Goal: Task Accomplishment & Management: Complete application form

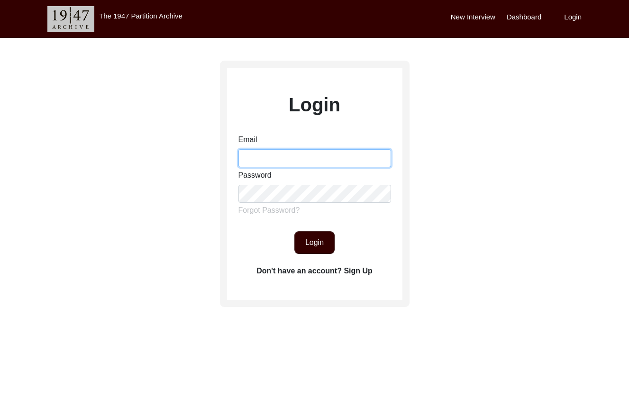
click at [305, 157] on input "Email" at bounding box center [314, 158] width 153 height 18
type input "[EMAIL_ADDRESS][DOMAIN_NAME]"
click at [305, 240] on button "Login" at bounding box center [314, 242] width 40 height 23
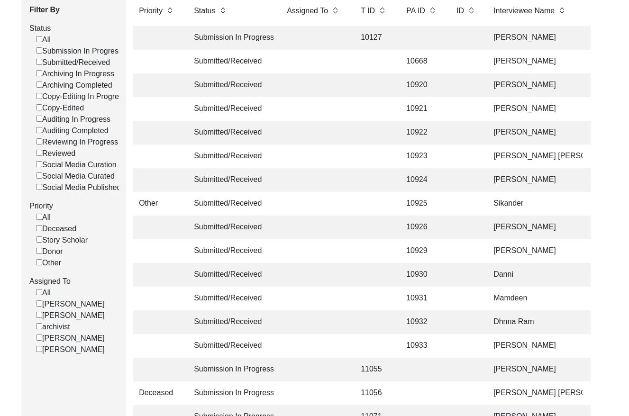
scroll to position [115, 0]
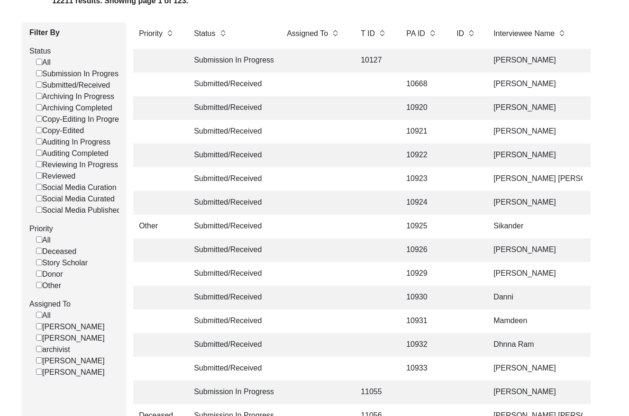
click at [38, 87] on input "Submitted/Received" at bounding box center [39, 84] width 6 height 6
checkbox input "false"
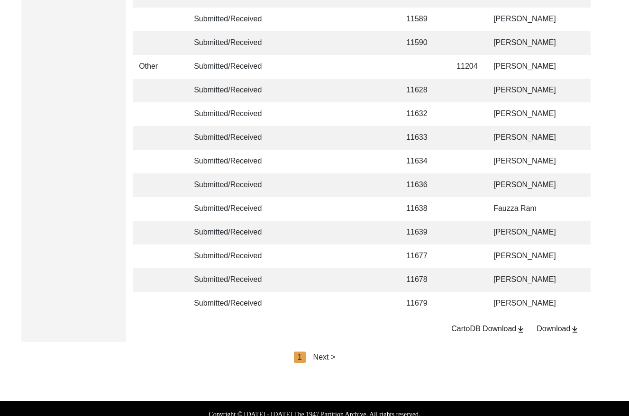
scroll to position [2235, 0]
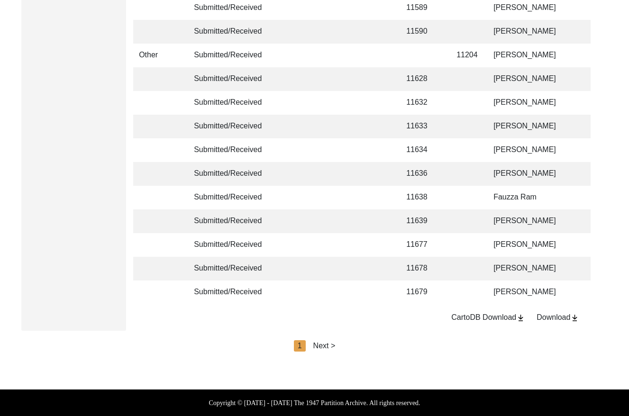
click at [326, 342] on div "Next >" at bounding box center [324, 345] width 22 height 11
click at [353, 344] on div "Next >" at bounding box center [346, 345] width 22 height 11
click at [351, 344] on div "Next >" at bounding box center [346, 345] width 22 height 11
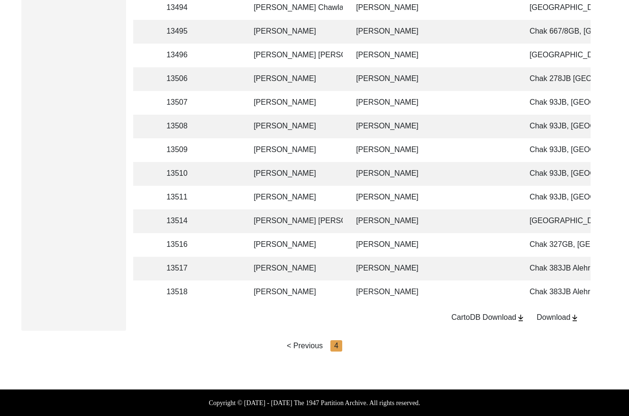
scroll to position [0, 220]
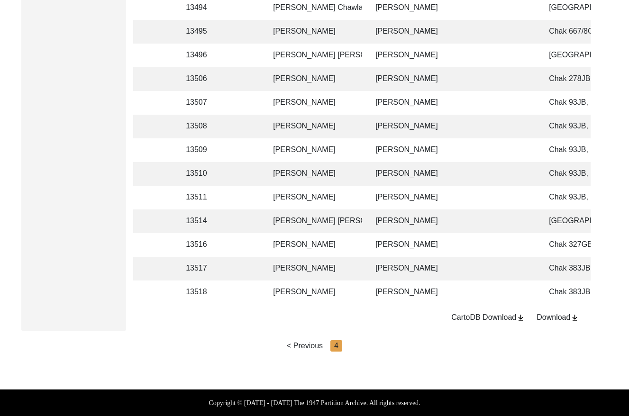
click at [330, 264] on td "[PERSON_NAME]" at bounding box center [314, 269] width 95 height 24
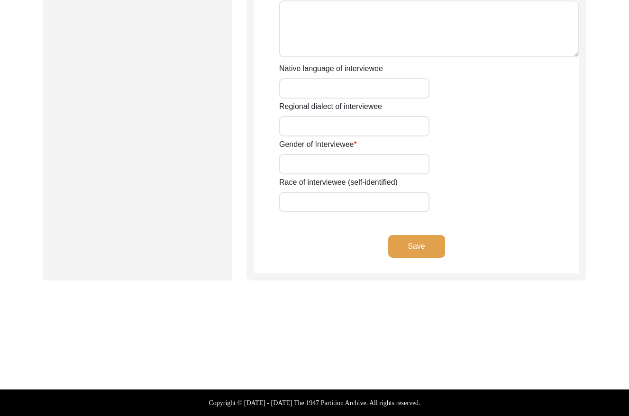
type input "Mr"
type input "[DEMOGRAPHIC_DATA]"
type input "Shafi"
type input "N/A"
type input "[PERSON_NAME]"
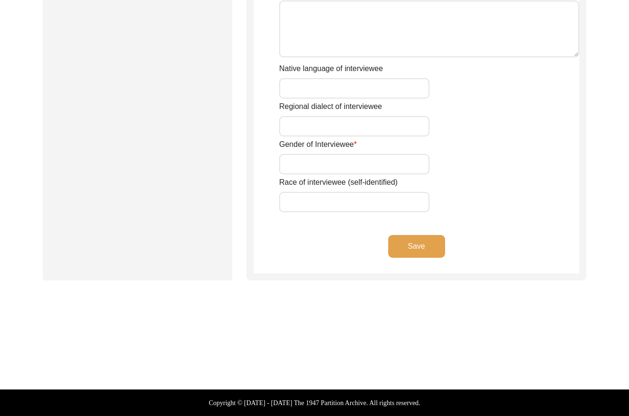
type input "N/A"
type input "[PERSON_NAME]"
type input "1938"
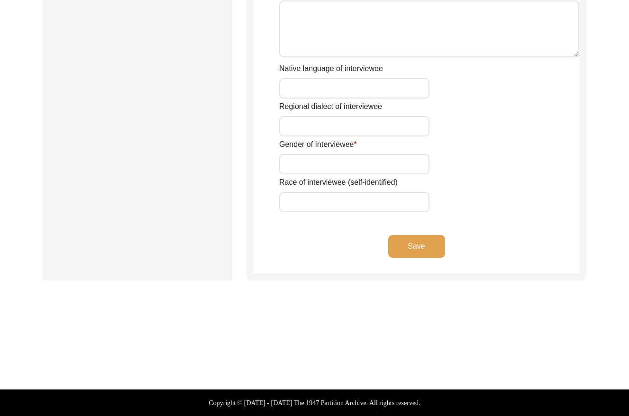
type input "86 Years"
type input "[DEMOGRAPHIC_DATA]"
type input "N/A"
type textarea "N/A"
type input "Punjabi"
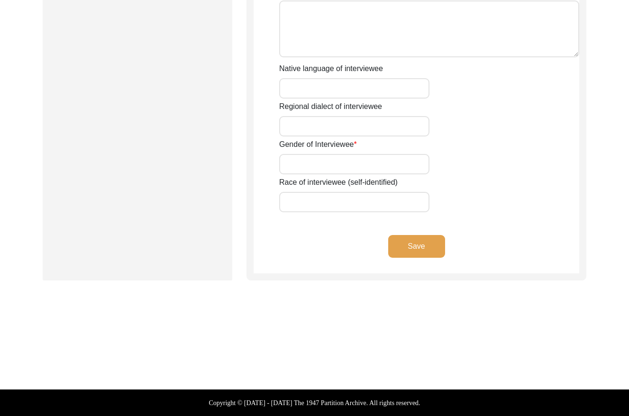
type input "Malwai"
type input "[DEMOGRAPHIC_DATA]"
type input "Araein"
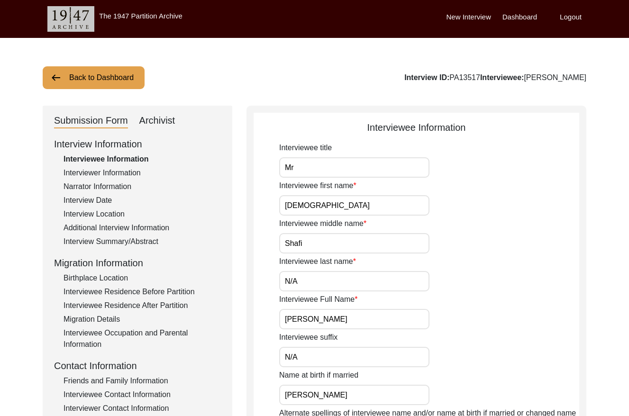
drag, startPoint x: 472, startPoint y: 76, endPoint x: 449, endPoint y: 75, distance: 23.2
click at [449, 75] on div "Interview ID: PA13517 Interviewee: [PERSON_NAME]" at bounding box center [495, 77] width 182 height 11
copy div "PA13517"
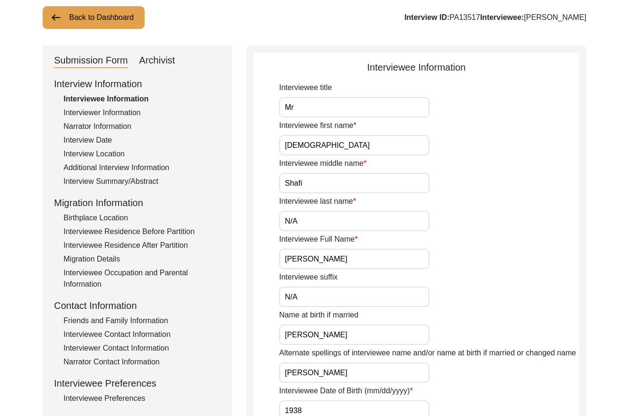
scroll to position [15, 0]
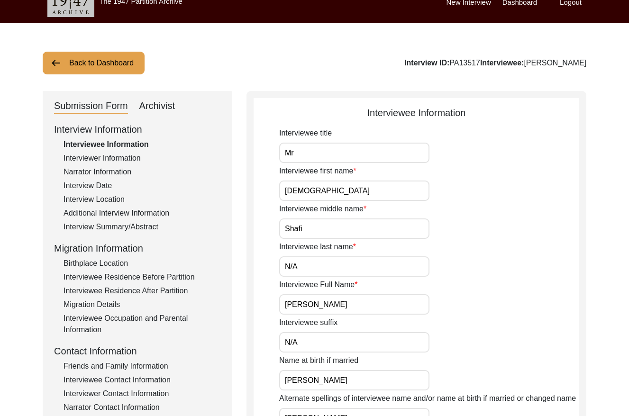
click at [115, 156] on div "Interviewer Information" at bounding box center [141, 158] width 157 height 11
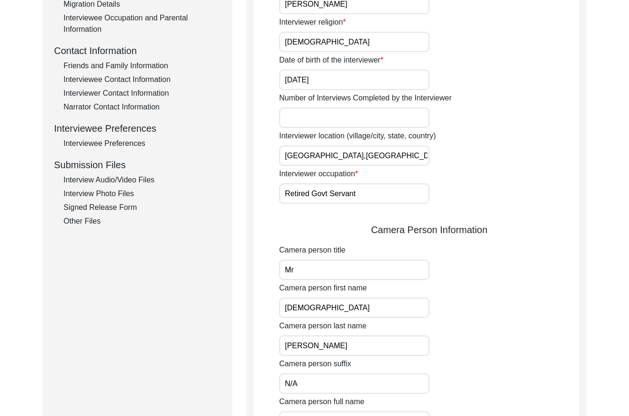
scroll to position [0, 0]
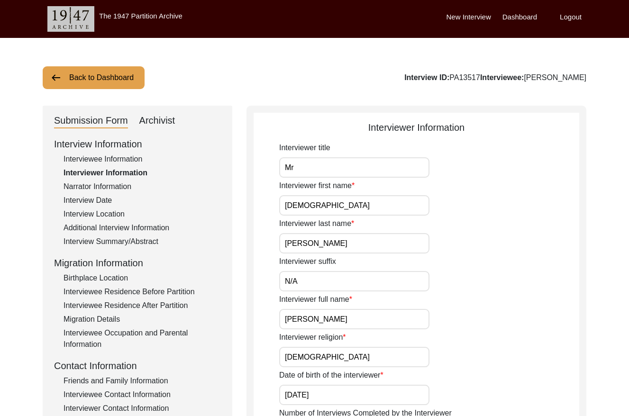
click at [118, 185] on div "Narrator Information" at bounding box center [141, 186] width 157 height 11
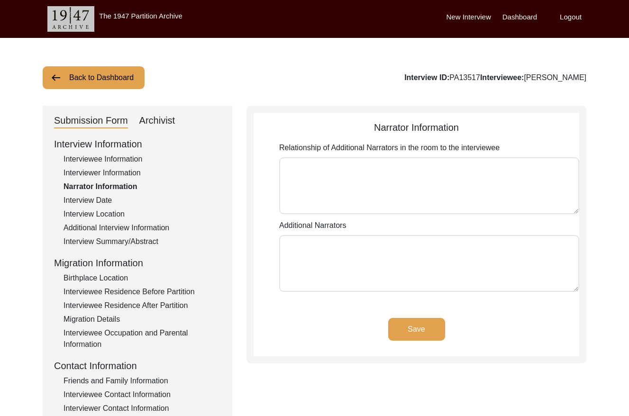
type textarea "N/A"
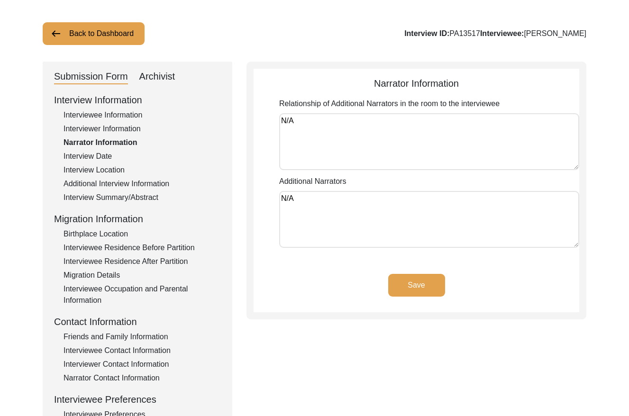
scroll to position [59, 0]
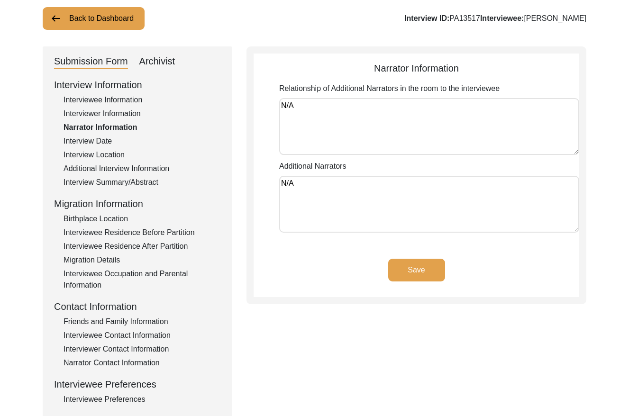
click at [104, 142] on div "Interview Date" at bounding box center [141, 140] width 157 height 11
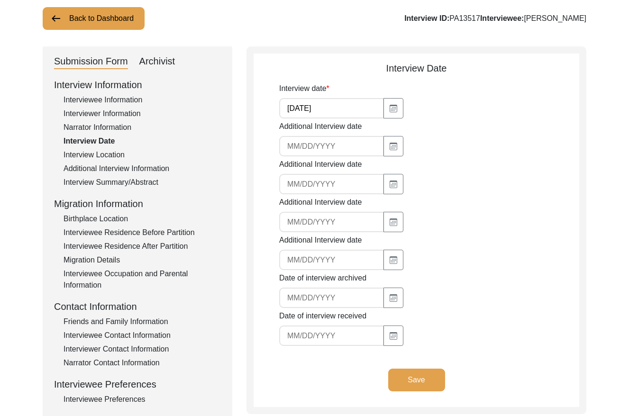
click at [116, 151] on div "Interview Location" at bounding box center [141, 154] width 157 height 11
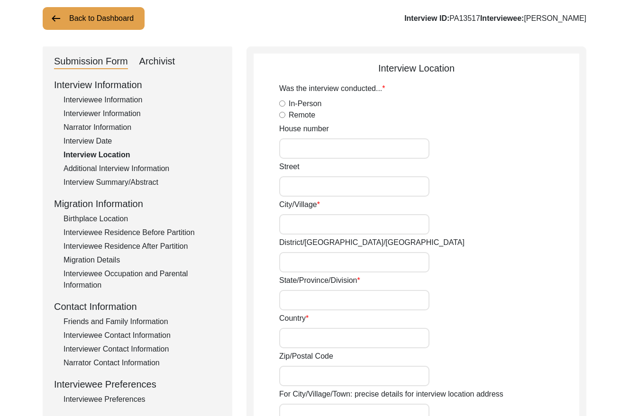
radio input "true"
type input "N/A"
type input "Chak 383JB Alehr Khurd"
type input "[PERSON_NAME]/ [PERSON_NAME]"
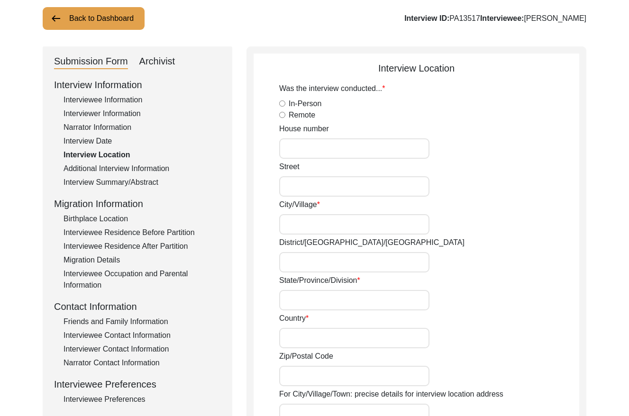
type input "[GEOGRAPHIC_DATA]"
type input "36051"
type input "Chak 383JB Alehr, Khurd/ [GEOGRAPHIC_DATA] [PERSON_NAME]"
type input "Chak 383JB Alehr [GEOGRAPHIC_DATA], [GEOGRAPHIC_DATA], [GEOGRAPHIC_DATA]"
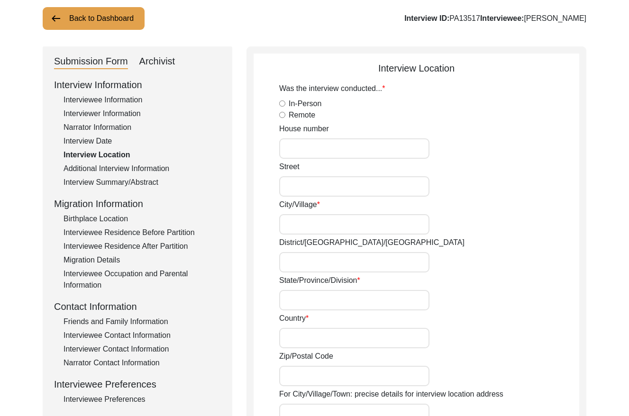
type input "N/A"
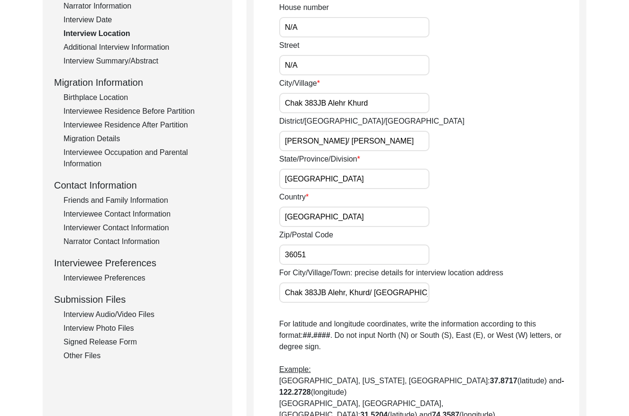
scroll to position [30, 0]
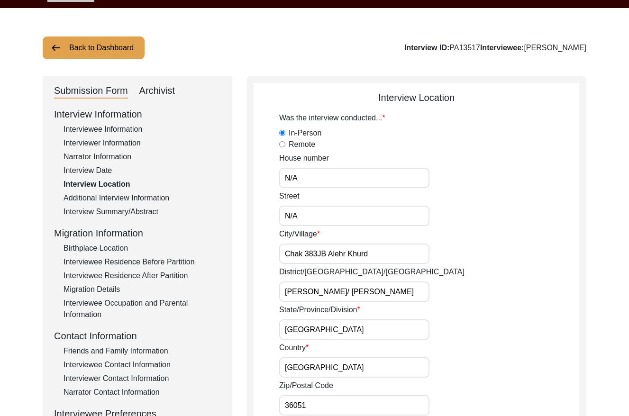
click at [144, 194] on div "Additional Interview Information" at bounding box center [141, 197] width 157 height 11
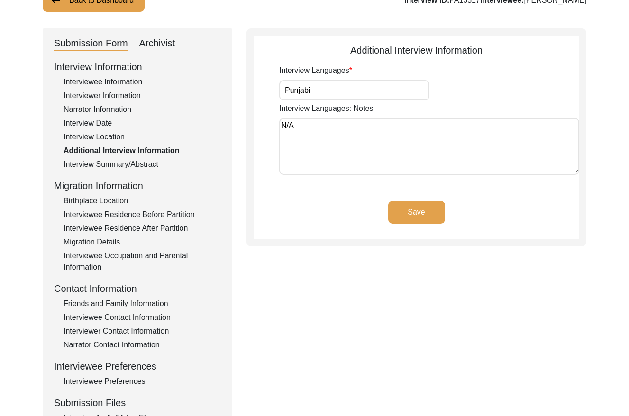
scroll to position [82, 0]
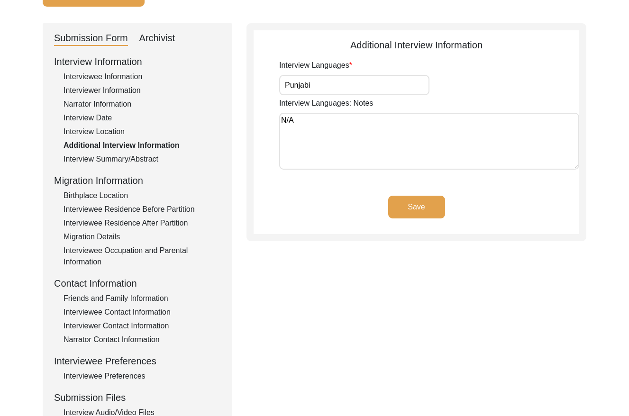
drag, startPoint x: 128, startPoint y: 157, endPoint x: 158, endPoint y: 159, distance: 29.9
click at [129, 157] on div "Interview Summary/Abstract" at bounding box center [141, 158] width 157 height 11
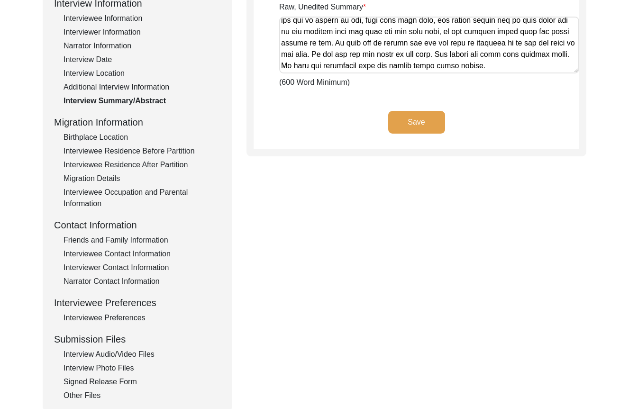
scroll to position [126, 0]
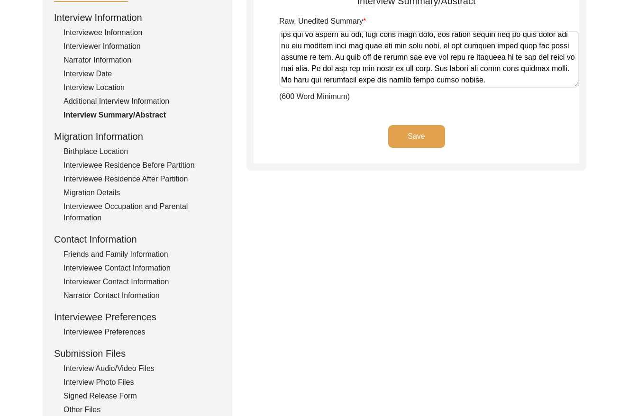
click at [108, 150] on div "Birthplace Location" at bounding box center [141, 151] width 157 height 11
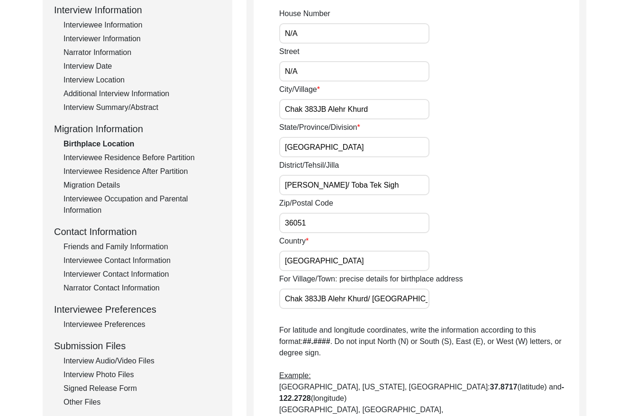
scroll to position [133, 0]
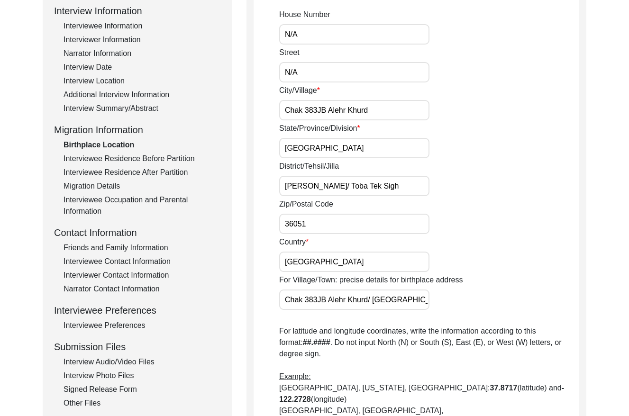
click at [171, 158] on div "Interviewee Residence Before Partition" at bounding box center [141, 158] width 157 height 11
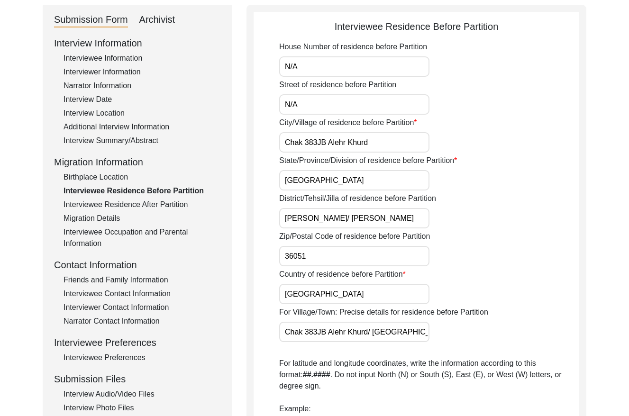
scroll to position [100, 0]
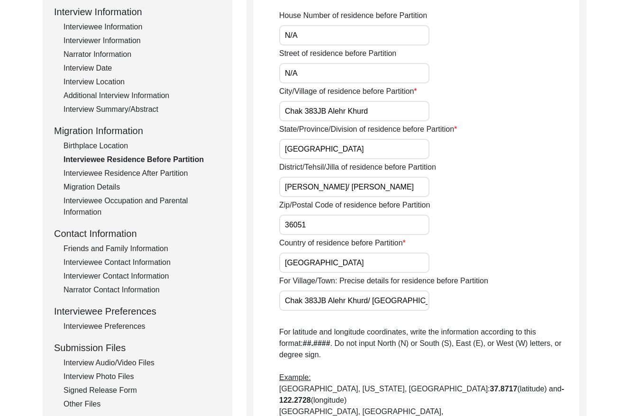
click at [169, 168] on div "Interviewee Residence After Partition" at bounding box center [141, 173] width 157 height 11
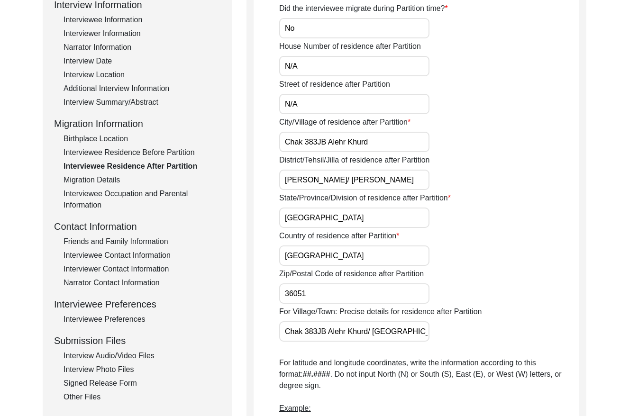
scroll to position [128, 0]
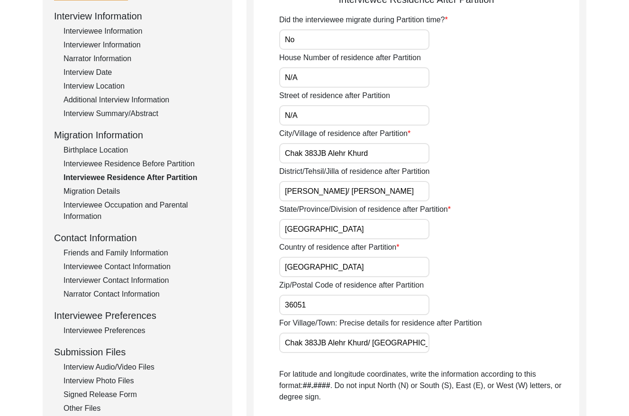
click at [101, 189] on div "Migration Details" at bounding box center [141, 191] width 157 height 11
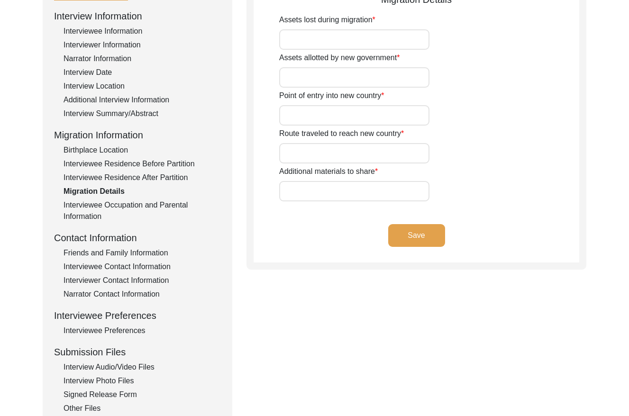
type input "N/A"
type input "Did Not Travel"
type input "N/A"
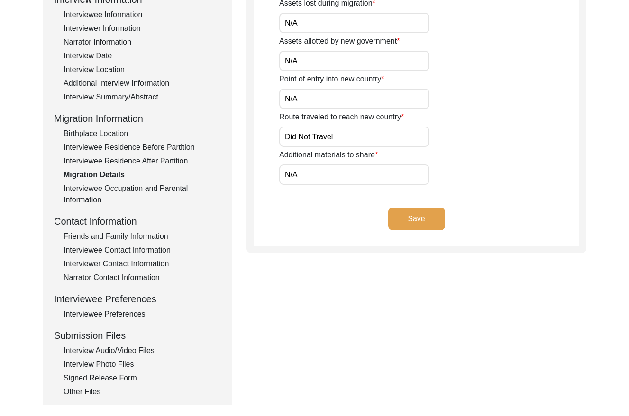
scroll to position [145, 0]
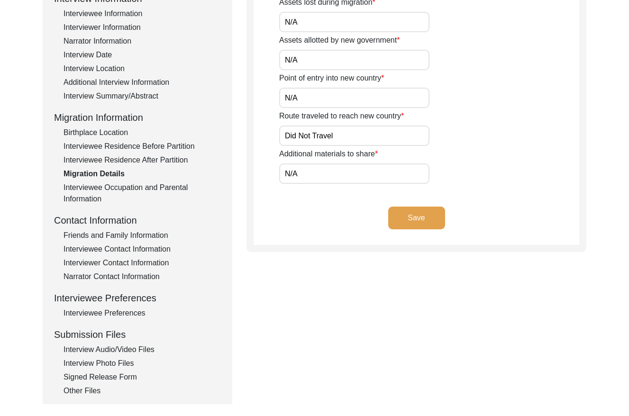
click at [151, 190] on div "Interviewee Occupation and Parental Information" at bounding box center [141, 193] width 157 height 23
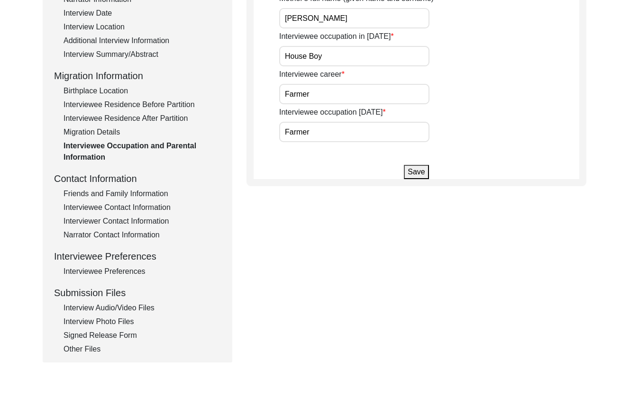
scroll to position [188, 0]
click at [137, 198] on div "Friends and Family Information" at bounding box center [141, 193] width 157 height 11
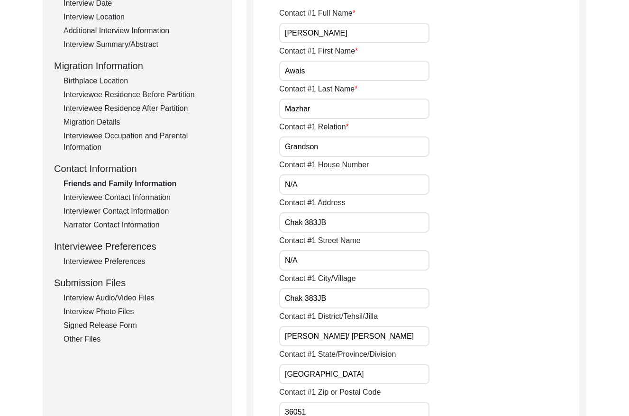
drag, startPoint x: 142, startPoint y: 195, endPoint x: 161, endPoint y: 194, distance: 19.4
click at [142, 195] on div "Interviewee Contact Information" at bounding box center [141, 197] width 157 height 11
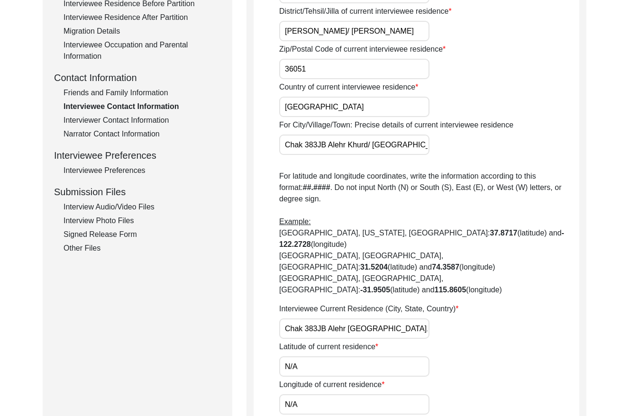
scroll to position [265, 0]
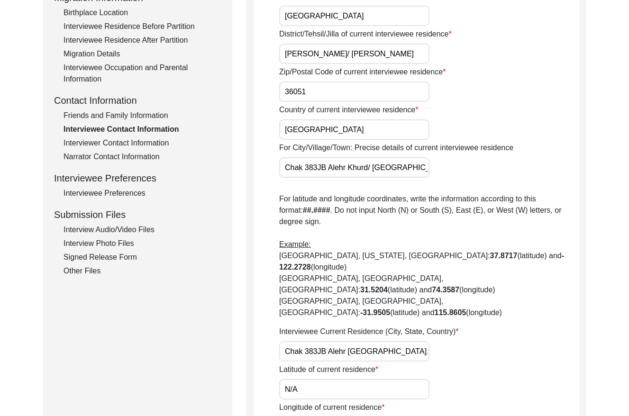
click at [151, 139] on div "Interviewer Contact Information" at bounding box center [141, 142] width 157 height 11
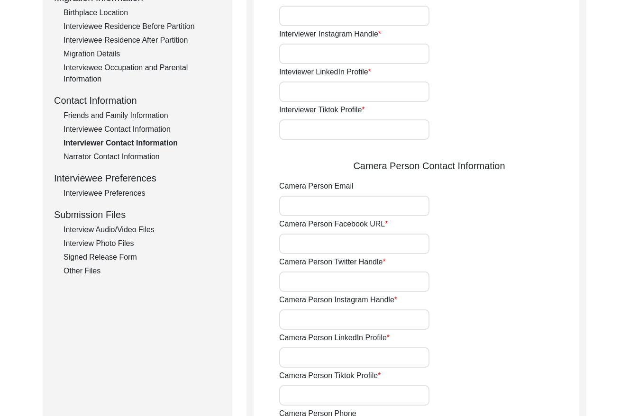
type input "03337682214"
type input "[EMAIL_ADDRESS][DOMAIN_NAME]"
type input "N/A"
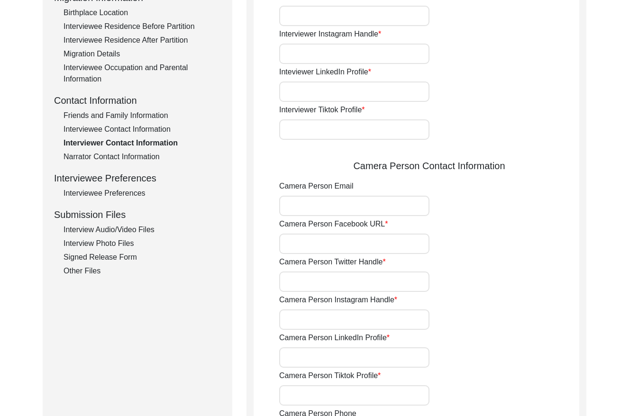
type input "N/A"
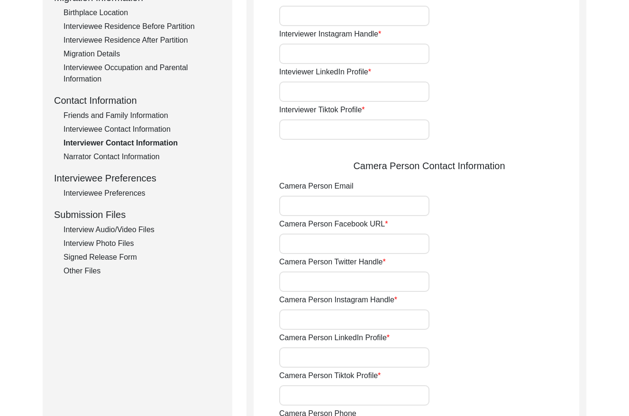
type input "N/A"
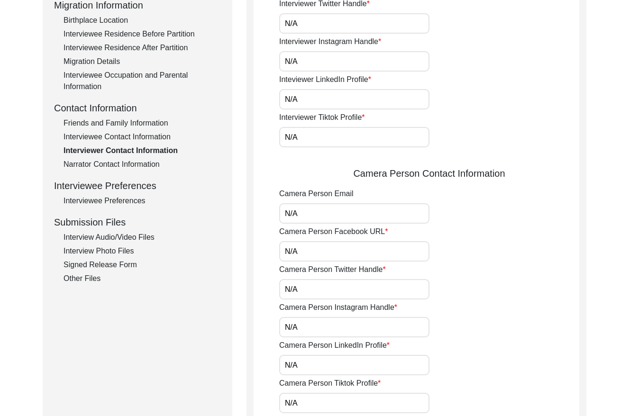
scroll to position [244, 0]
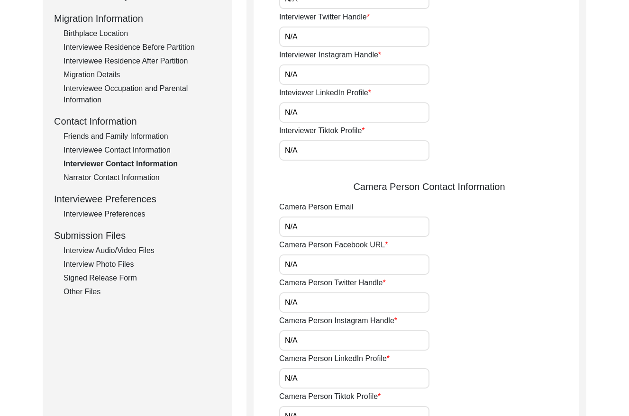
click at [127, 180] on div "Narrator Contact Information" at bounding box center [141, 177] width 157 height 11
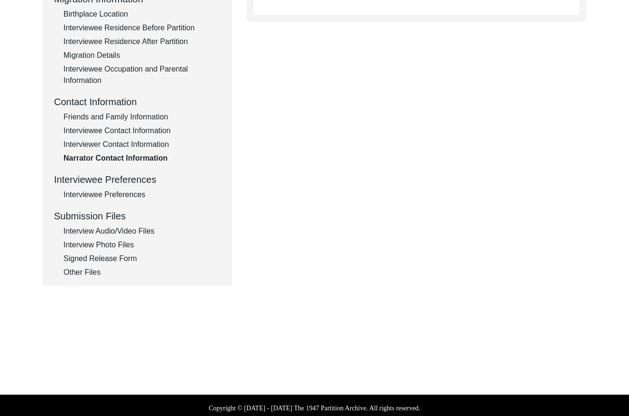
scroll to position [269, 0]
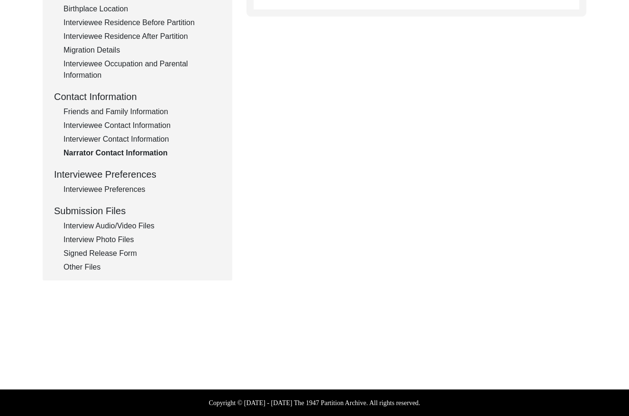
click at [135, 191] on div "Interviewee Preferences" at bounding box center [141, 189] width 157 height 11
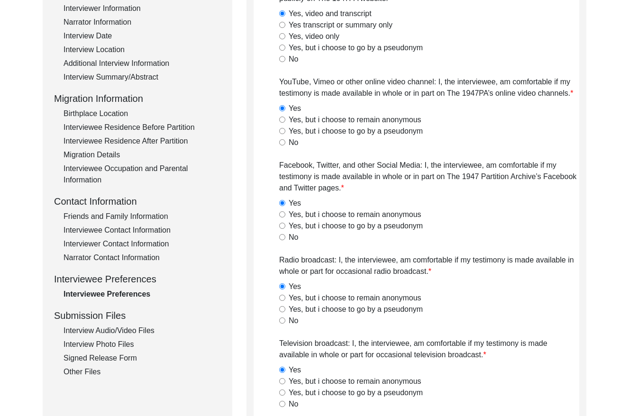
scroll to position [171, 0]
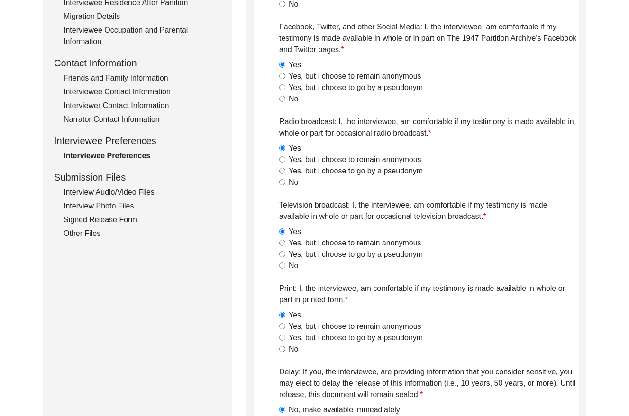
click at [136, 190] on div "Interview Audio/Video Files" at bounding box center [141, 192] width 157 height 11
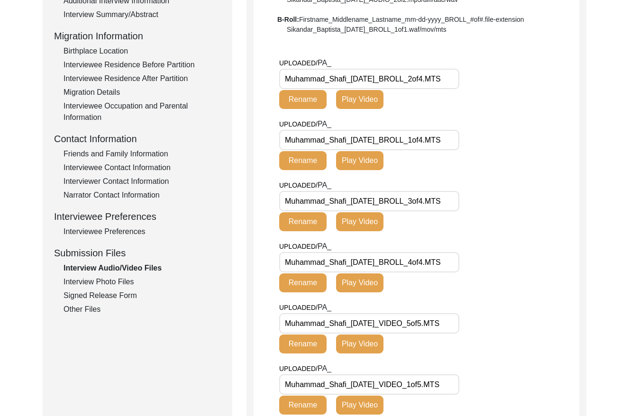
scroll to position [228, 0]
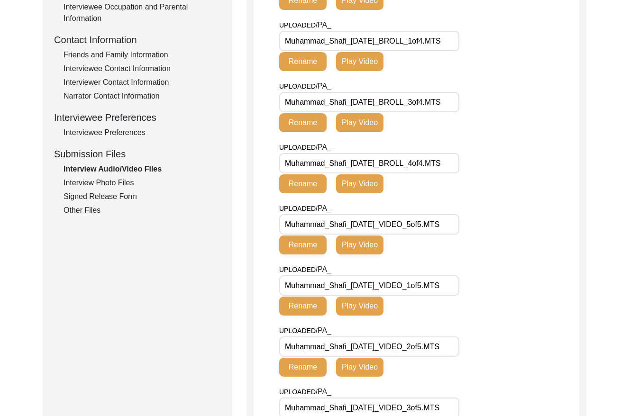
click at [116, 180] on div "Interview Photo Files" at bounding box center [141, 182] width 157 height 11
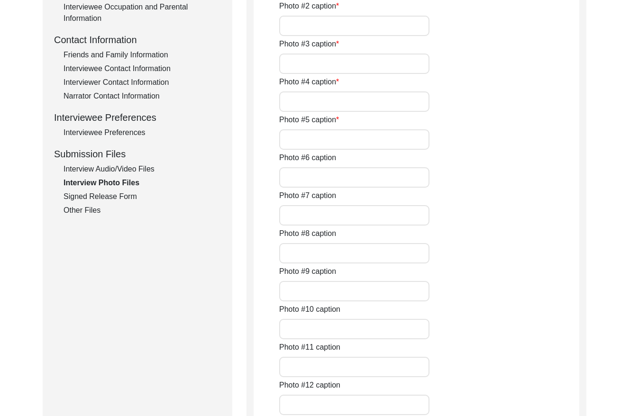
type input "[PERSON_NAME]"
type input "[PERSON_NAME] with [PERSON_NAME]"
type input "[PERSON_NAME] With [PERSON_NAME]"
type input "[PERSON_NAME]"
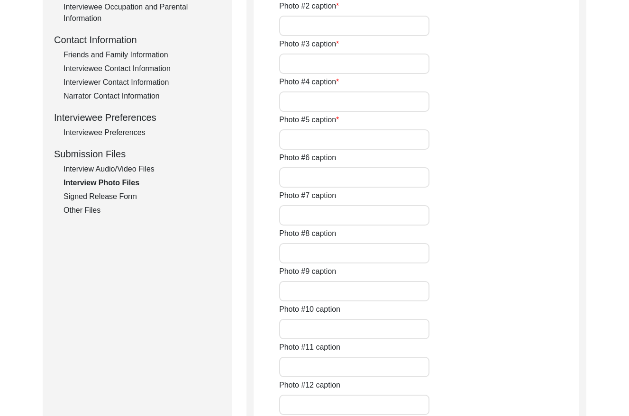
type input "N/A"
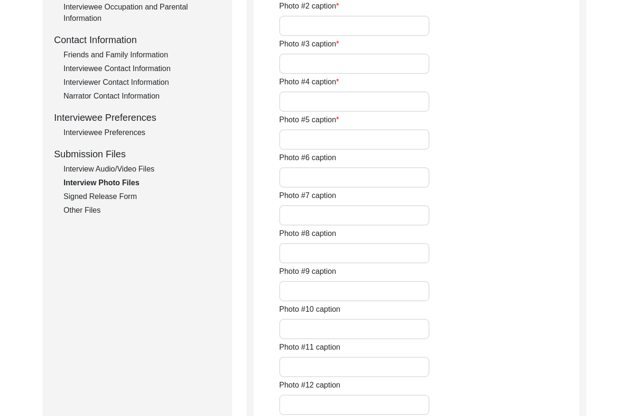
type input "N/A"
type textarea "N/A"
type input "N/A"
type input "JPG"
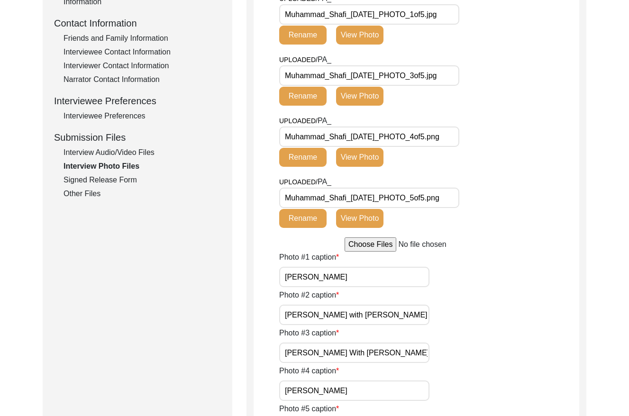
scroll to position [343, 0]
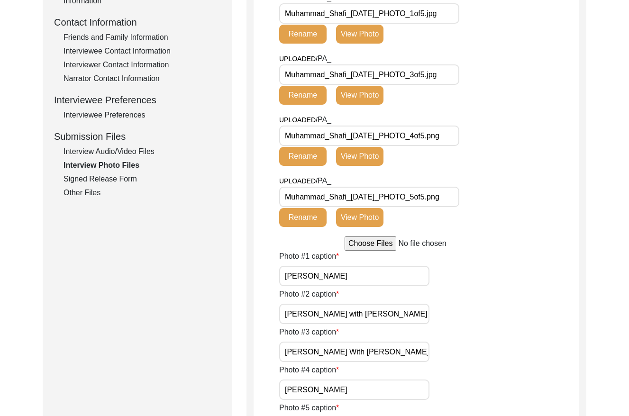
click at [129, 178] on div "Signed Release Form" at bounding box center [141, 178] width 157 height 11
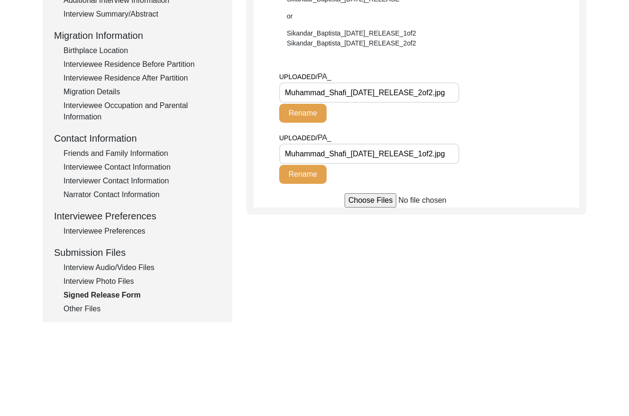
scroll to position [269, 0]
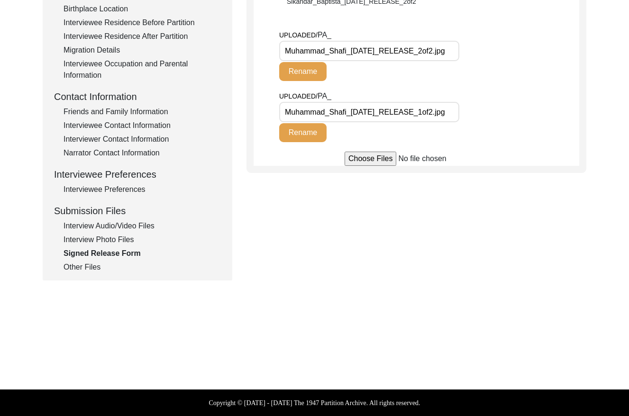
click at [74, 269] on div "Other Files" at bounding box center [141, 266] width 157 height 11
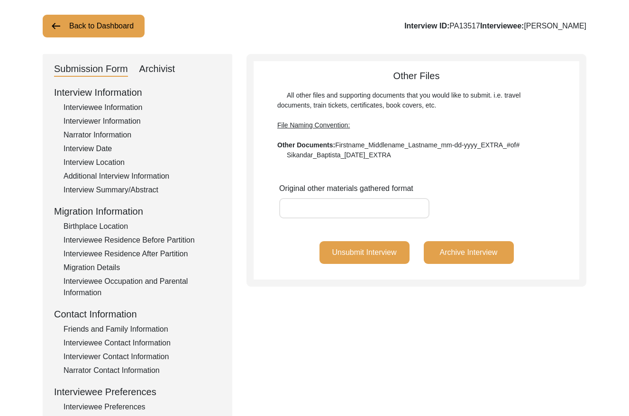
scroll to position [0, 0]
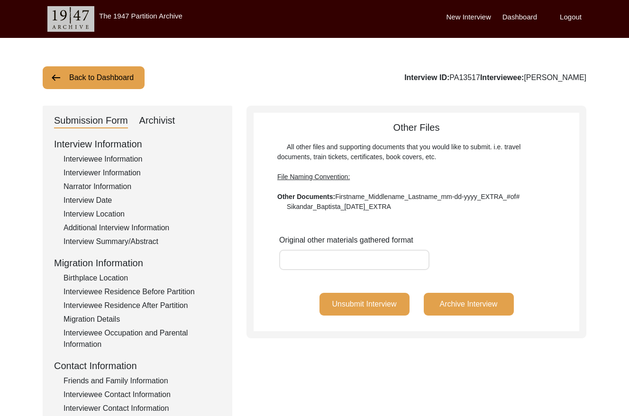
click at [116, 78] on button "Back to Dashboard" at bounding box center [94, 77] width 102 height 23
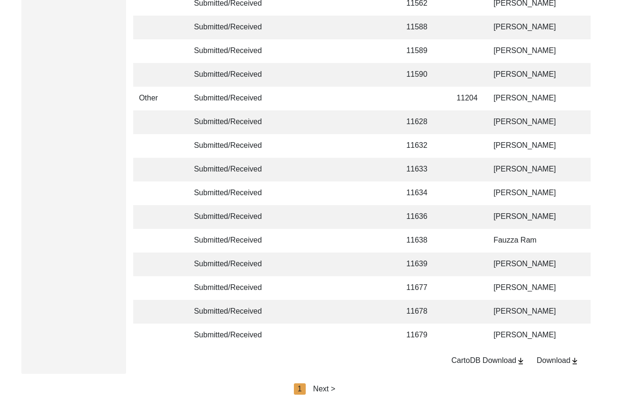
scroll to position [2235, 0]
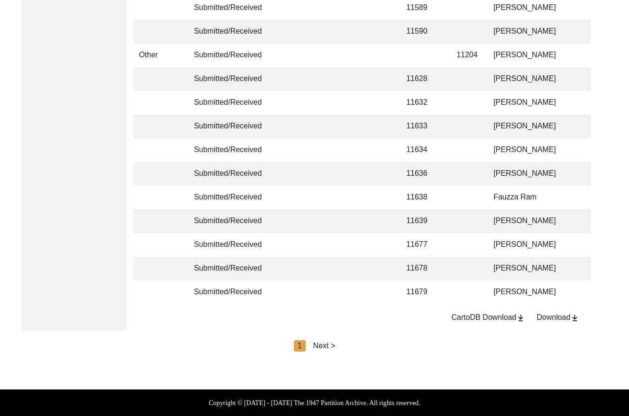
click at [326, 347] on div "Next >" at bounding box center [324, 345] width 22 height 11
click at [337, 346] on div "Next >" at bounding box center [346, 345] width 22 height 11
click at [347, 346] on div "Next >" at bounding box center [346, 345] width 22 height 11
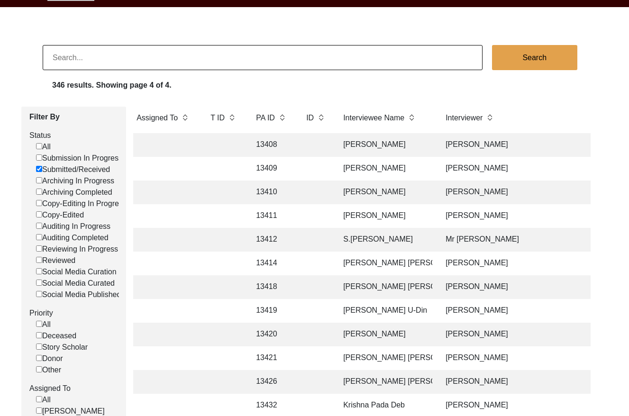
scroll to position [0, 0]
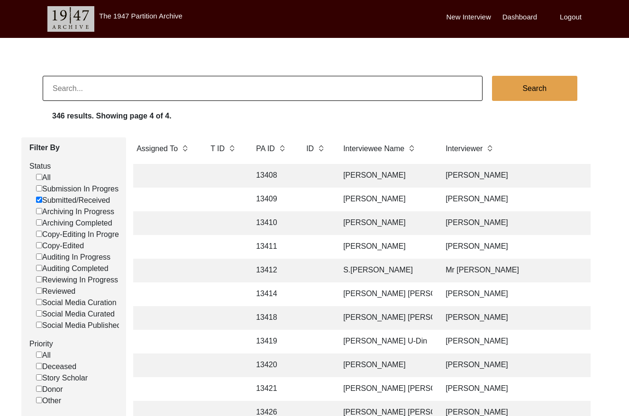
click at [99, 95] on input at bounding box center [263, 88] width 440 height 25
type input "11523"
checkbox input "false"
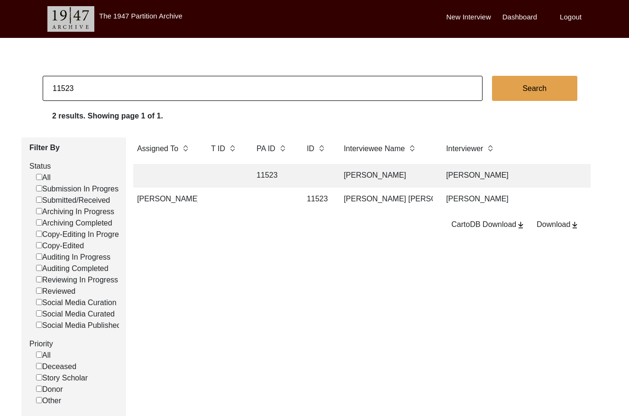
scroll to position [0, 211]
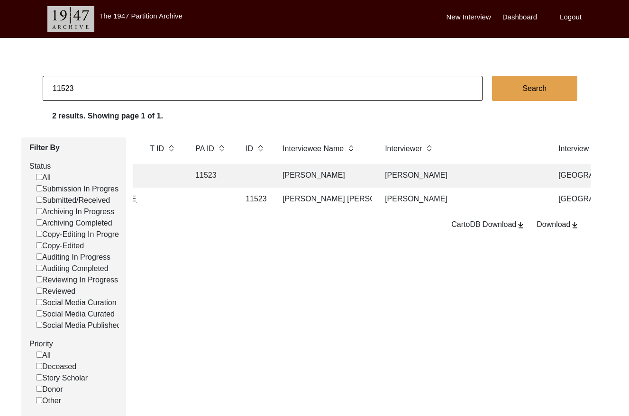
click at [449, 194] on td "[PERSON_NAME]" at bounding box center [462, 200] width 166 height 24
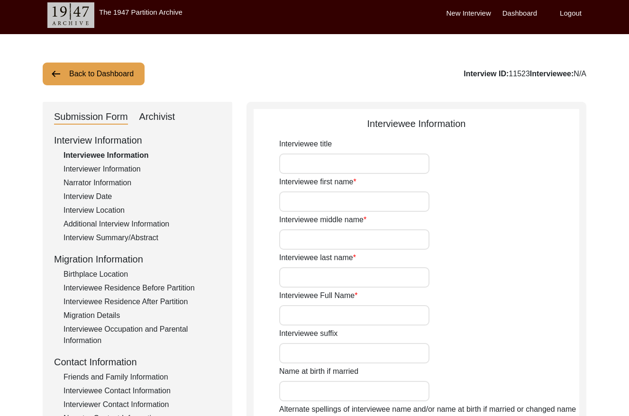
type input "Mr."
type input "[PERSON_NAME]"
type input "Qasim"
type input "[PERSON_NAME]"
type input "[PERSON_NAME] [PERSON_NAME]"
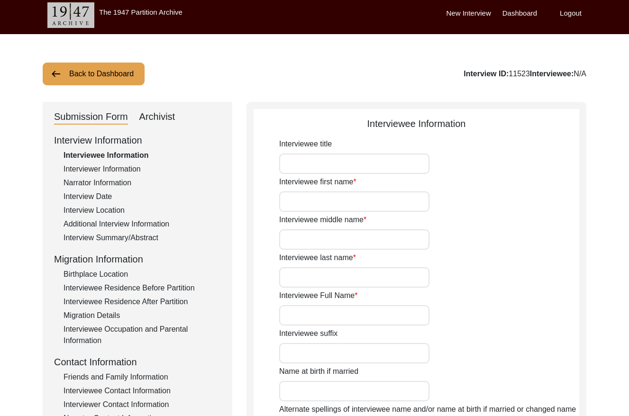
type input "[DATE]"
type input "79"
type input "[DEMOGRAPHIC_DATA]"
type input "[PERSON_NAME] Urdu"
type input "[PERSON_NAME]"
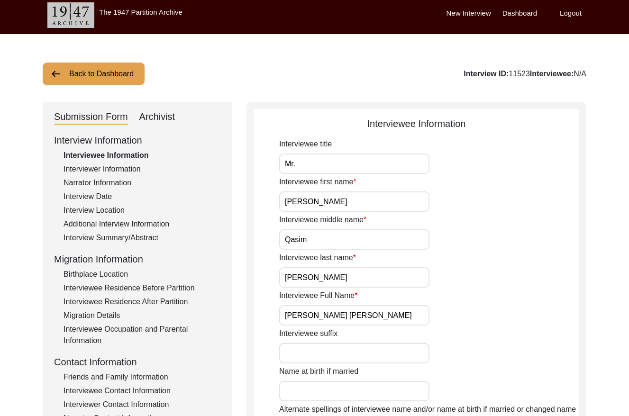
type input "[DEMOGRAPHIC_DATA]"
type input "[PERSON_NAME]"
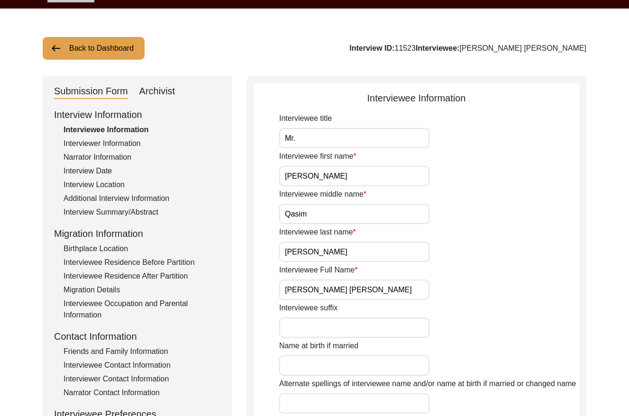
scroll to position [27, 0]
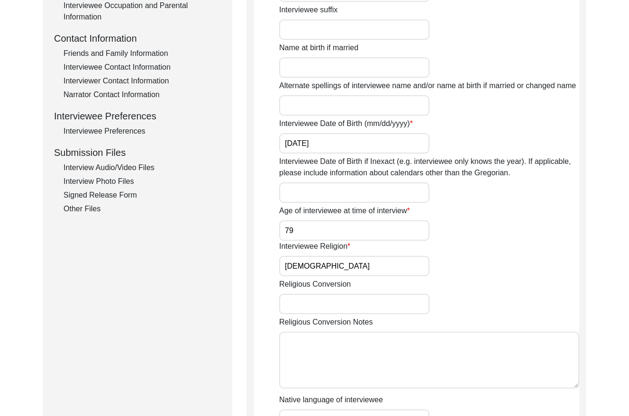
click at [115, 163] on div "Interview Audio/Video Files" at bounding box center [141, 167] width 157 height 11
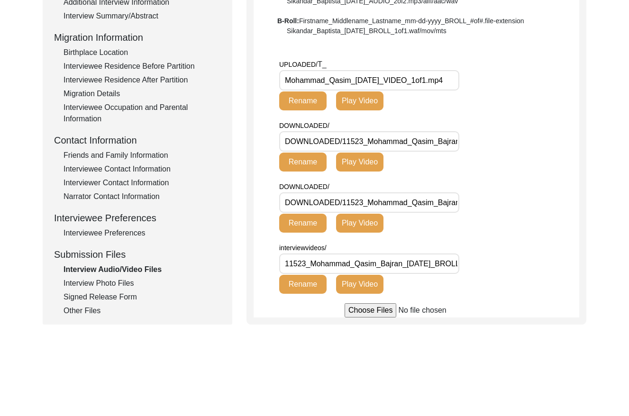
scroll to position [226, 0]
click at [351, 77] on input "Mohammad_Qasim_[DATE]_VIDEO_1of1.mp4" at bounding box center [369, 80] width 180 height 20
click at [114, 282] on div "Interview Photo Files" at bounding box center [141, 282] width 157 height 11
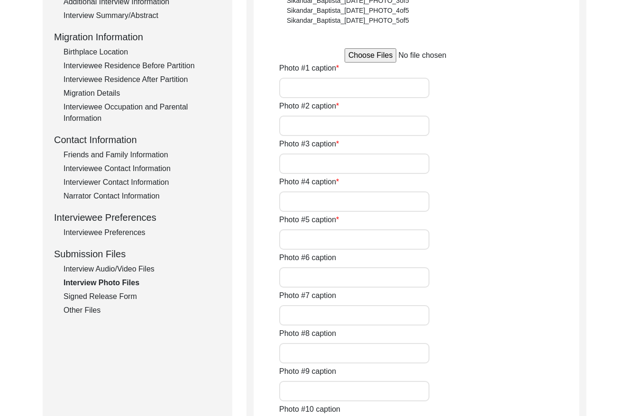
type input "[PERSON_NAME] [PERSON_NAME]"
type input "N/A"
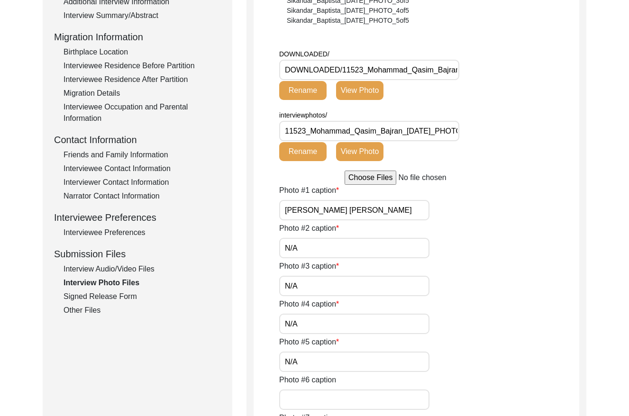
click at [115, 297] on div "Signed Release Form" at bounding box center [141, 296] width 157 height 11
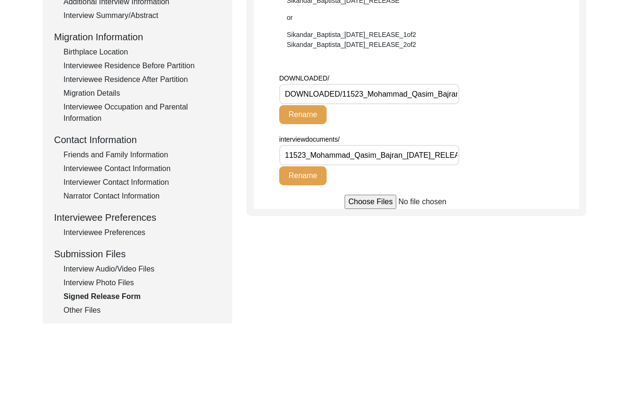
click at [98, 307] on div "Other Files" at bounding box center [141, 310] width 157 height 11
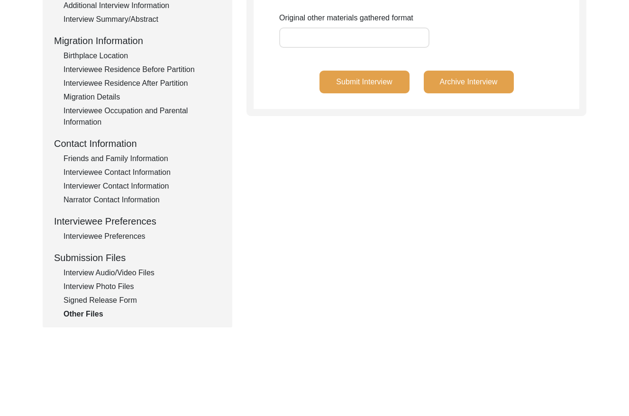
scroll to position [223, 0]
click at [128, 273] on div "Interview Audio/Video Files" at bounding box center [141, 272] width 157 height 11
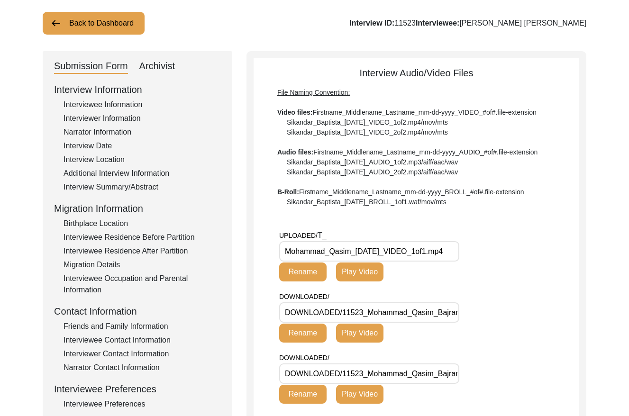
scroll to position [37, 0]
